Goal: Find contact information: Find contact information

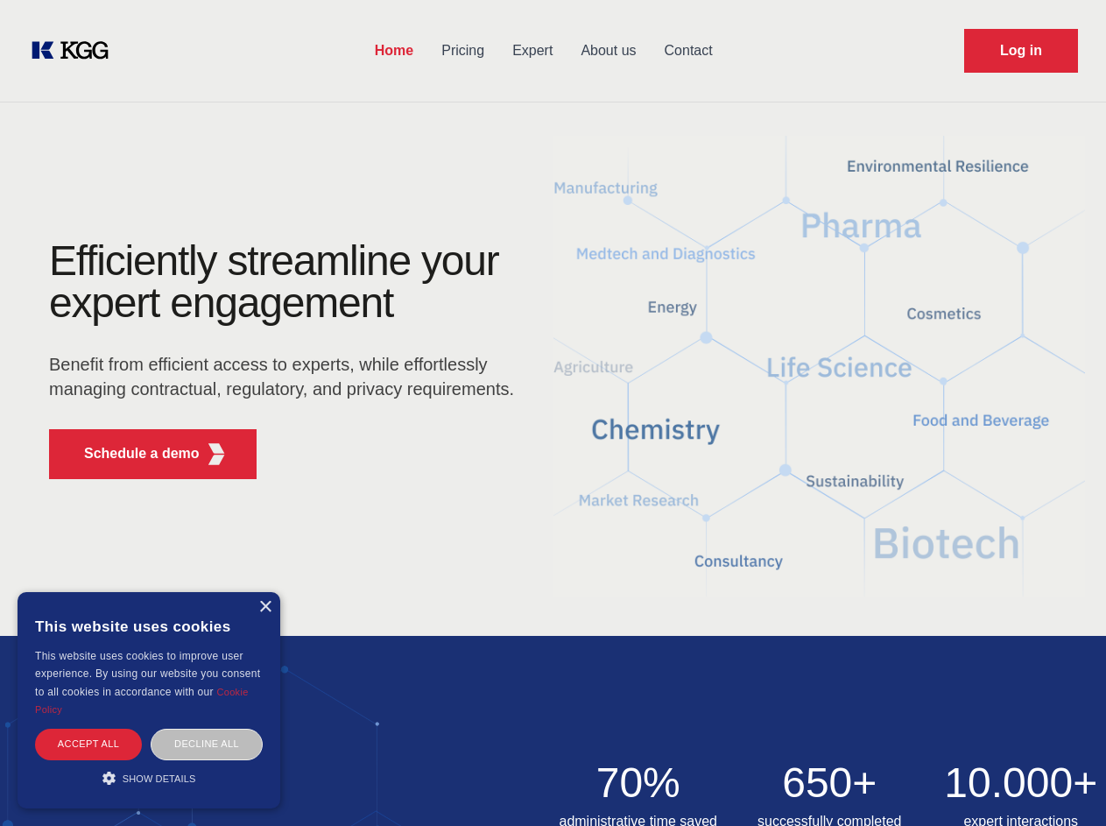
click at [553, 412] on div "Efficiently streamline your expert engagement Benefit from efficient access to …" at bounding box center [287, 366] width 532 height 253
click at [131, 454] on p "Schedule a demo" at bounding box center [142, 453] width 116 height 21
click at [264, 607] on div "× This website uses cookies This website uses cookies to improve user experienc…" at bounding box center [149, 700] width 263 height 216
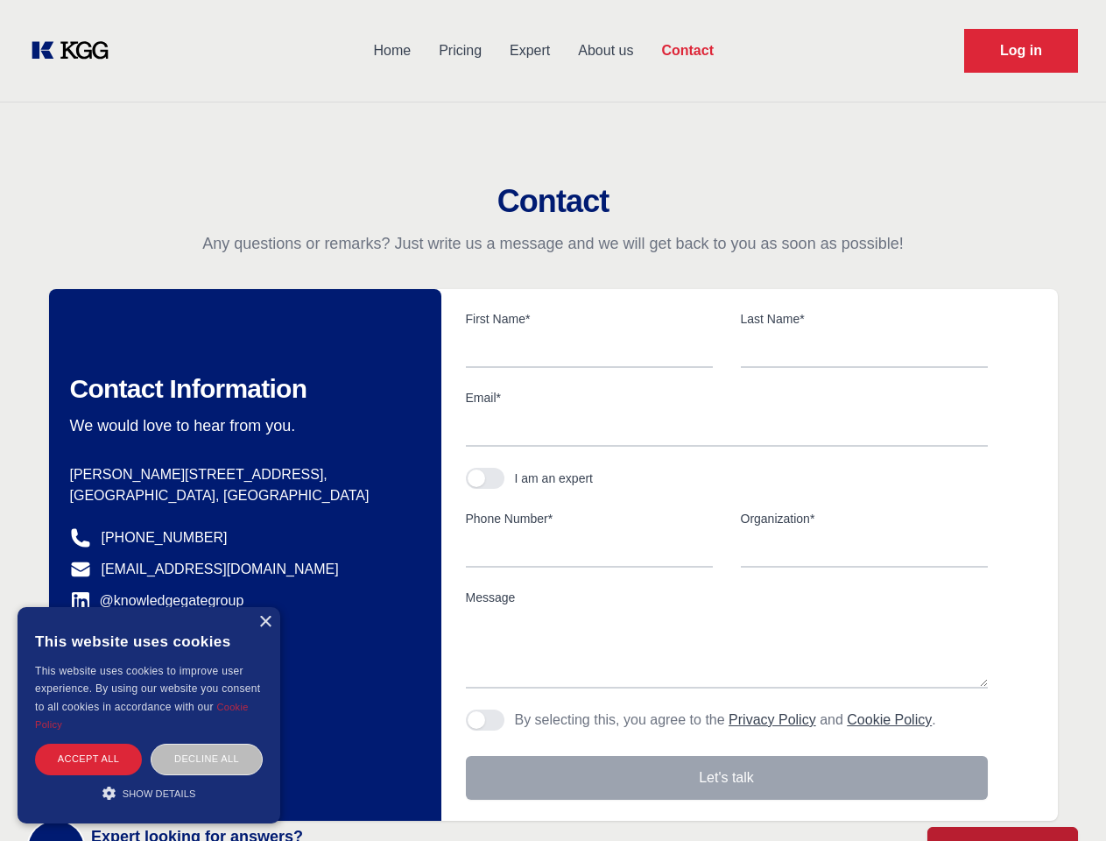
click at [88, 743] on div "Accept all" at bounding box center [88, 758] width 107 height 31
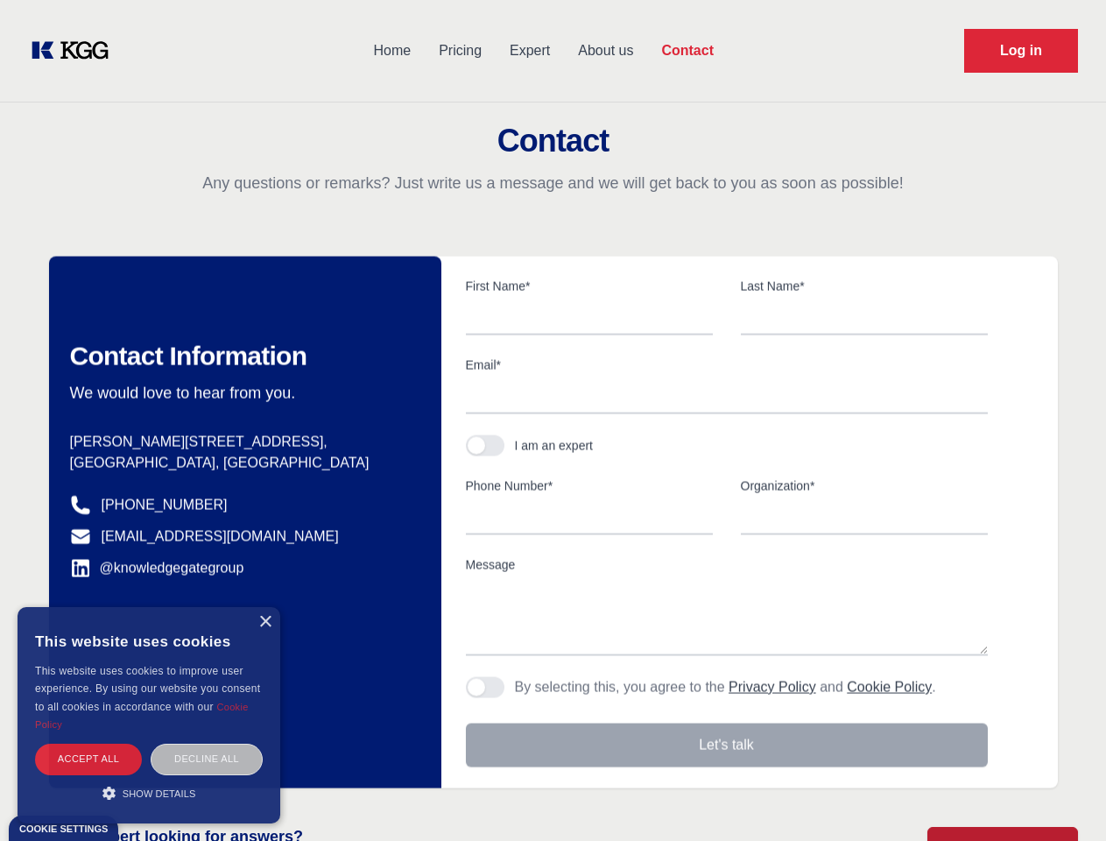
click at [207, 743] on div "Decline all" at bounding box center [207, 758] width 112 height 31
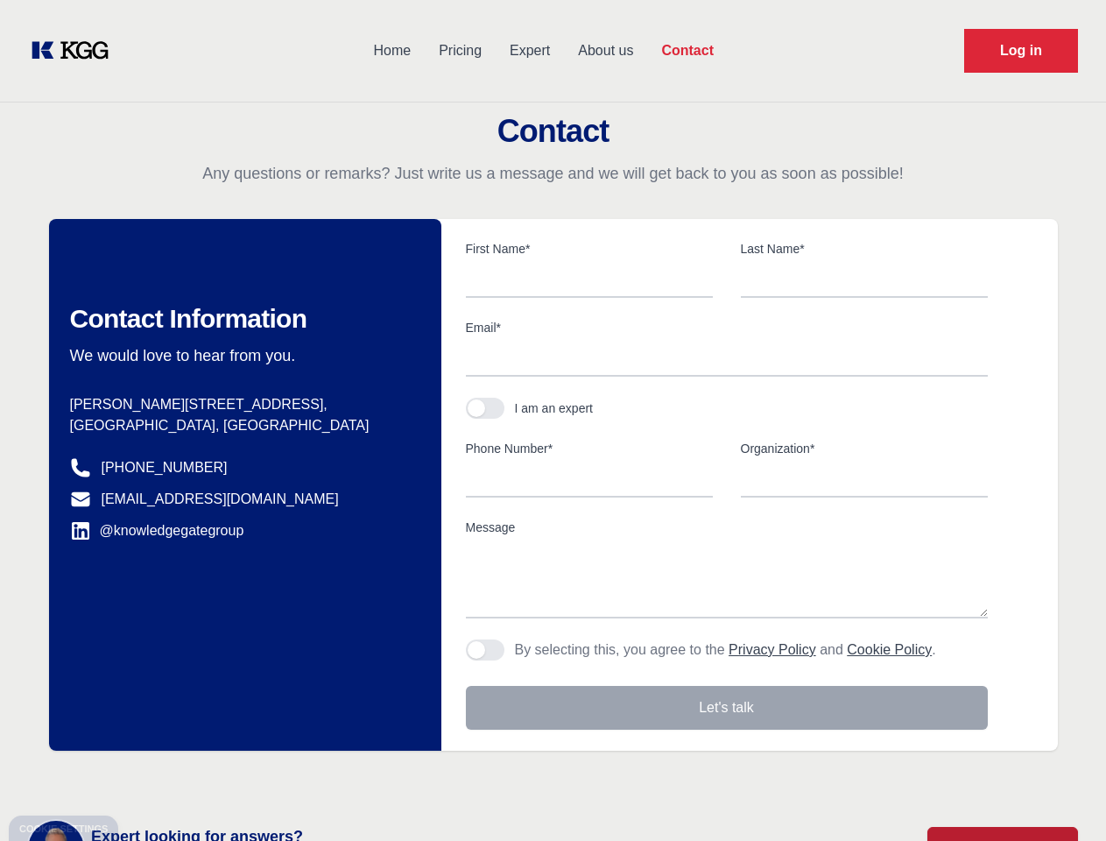
click at [149, 778] on main "Contact Any questions or remarks? Just write us a message and we will get back …" at bounding box center [553, 456] width 1106 height 912
